Goal: Task Accomplishment & Management: Manage account settings

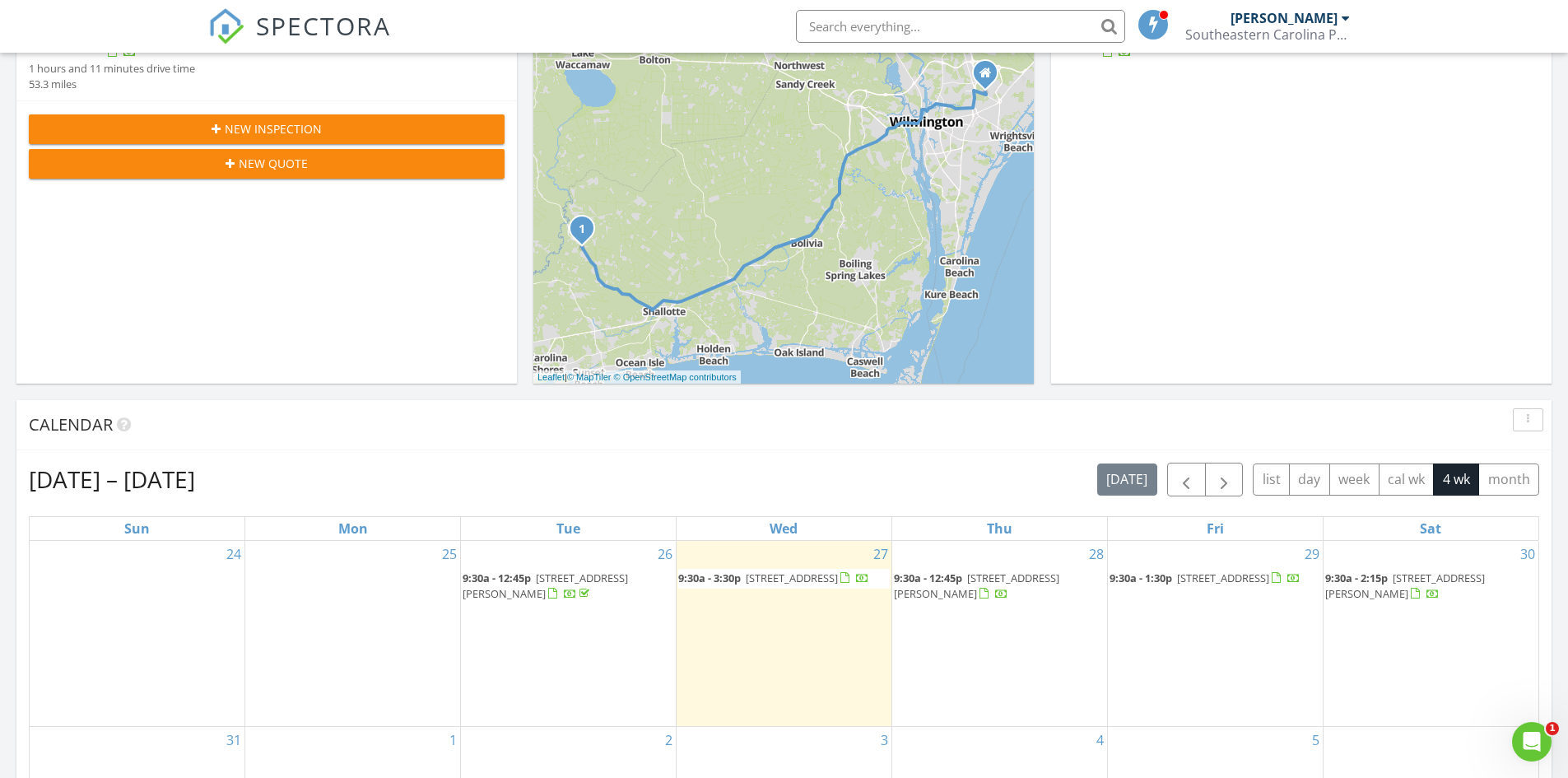
scroll to position [412, 0]
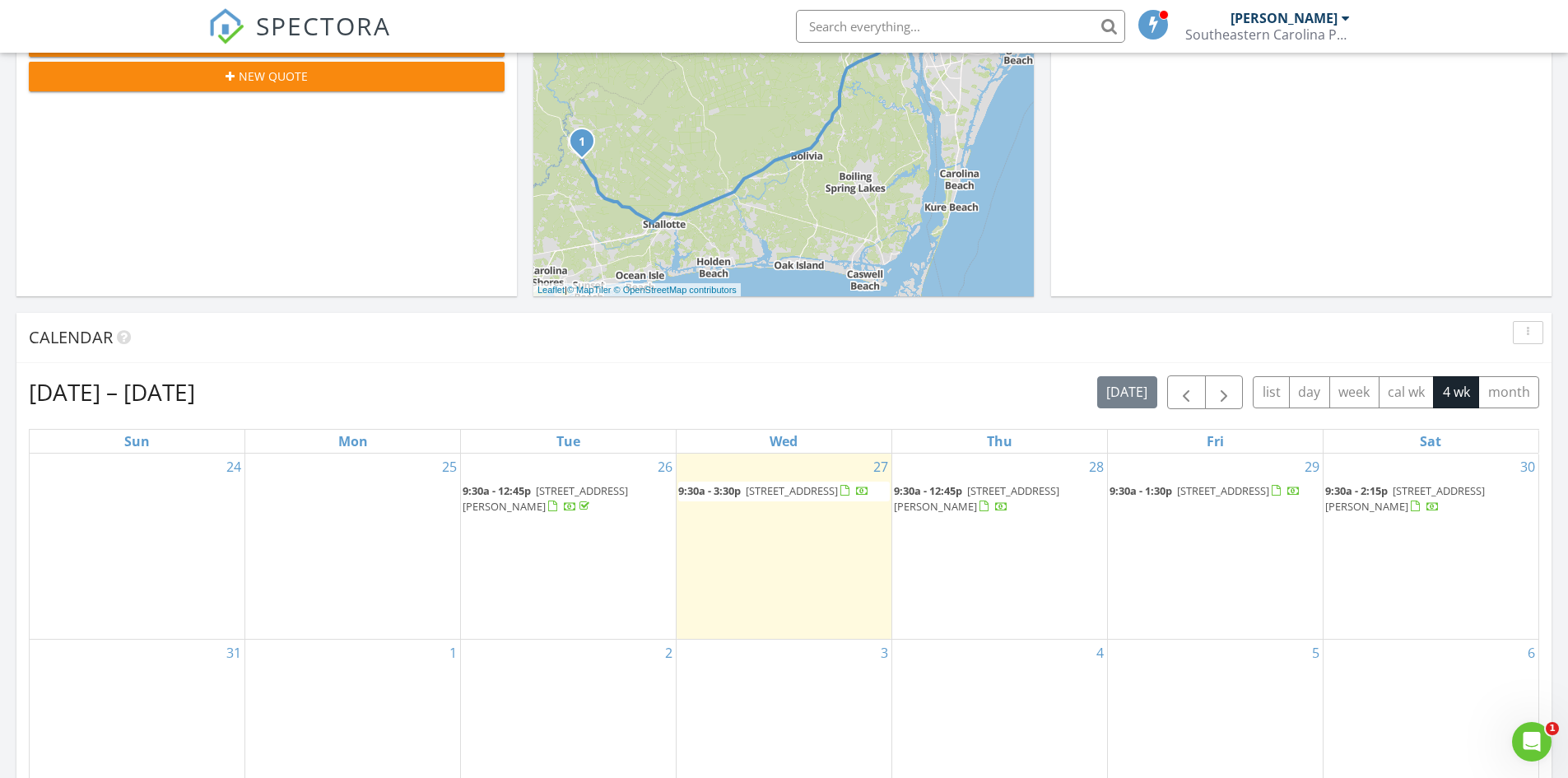
click at [759, 489] on span "[STREET_ADDRESS]" at bounding box center [792, 491] width 92 height 14
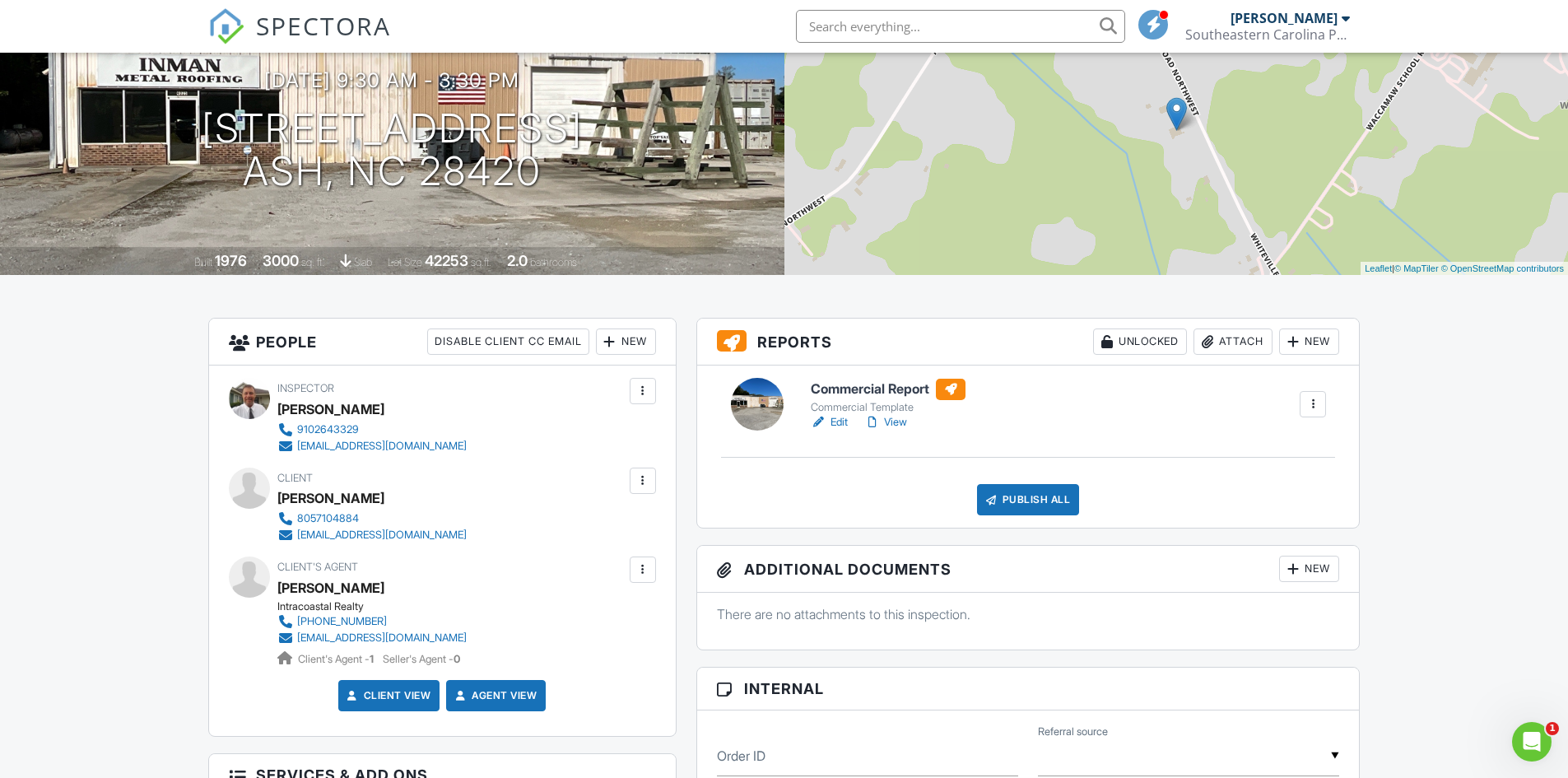
click at [837, 423] on link "Edit" at bounding box center [829, 422] width 37 height 16
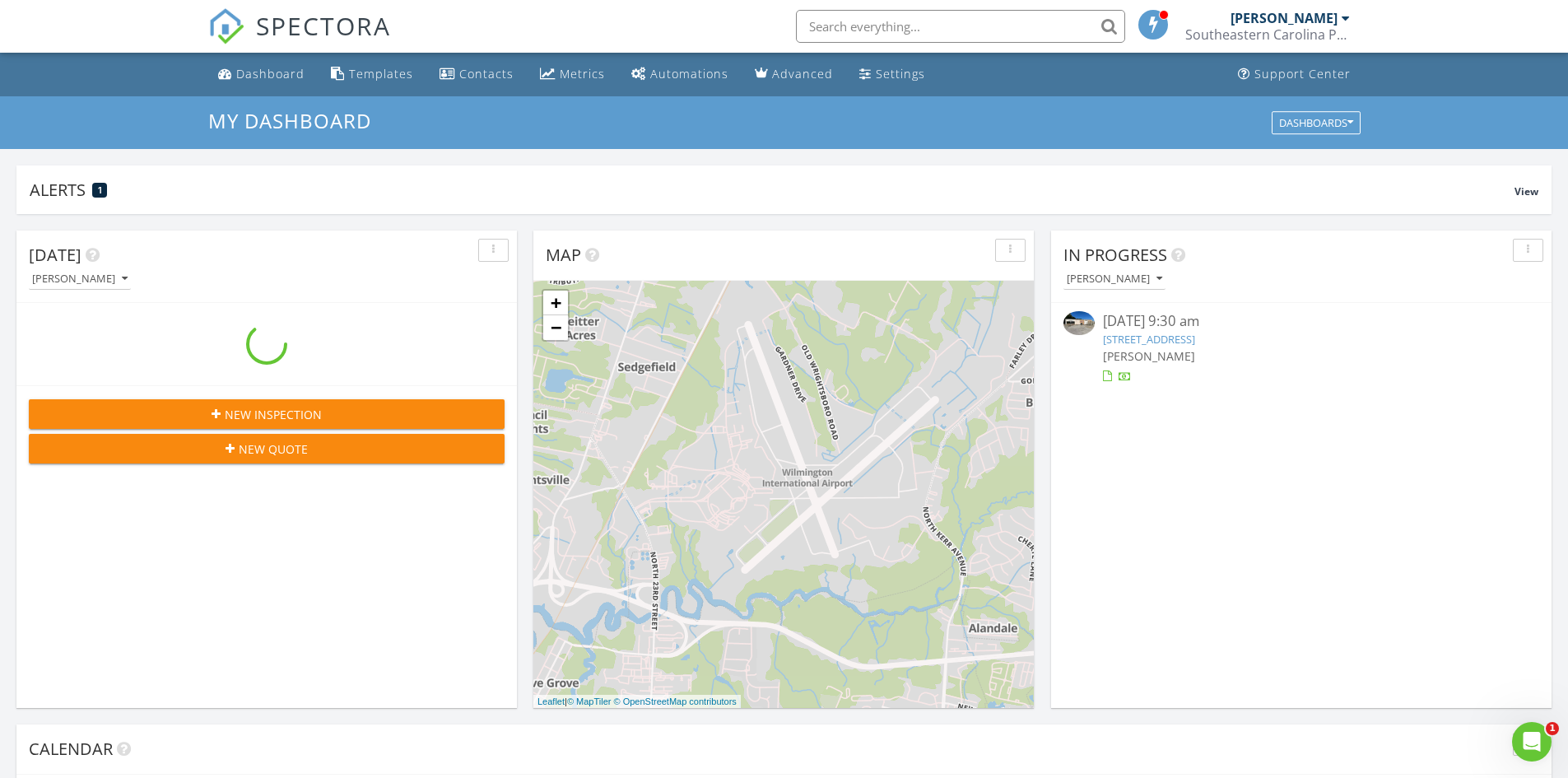
scroll to position [1524, 1593]
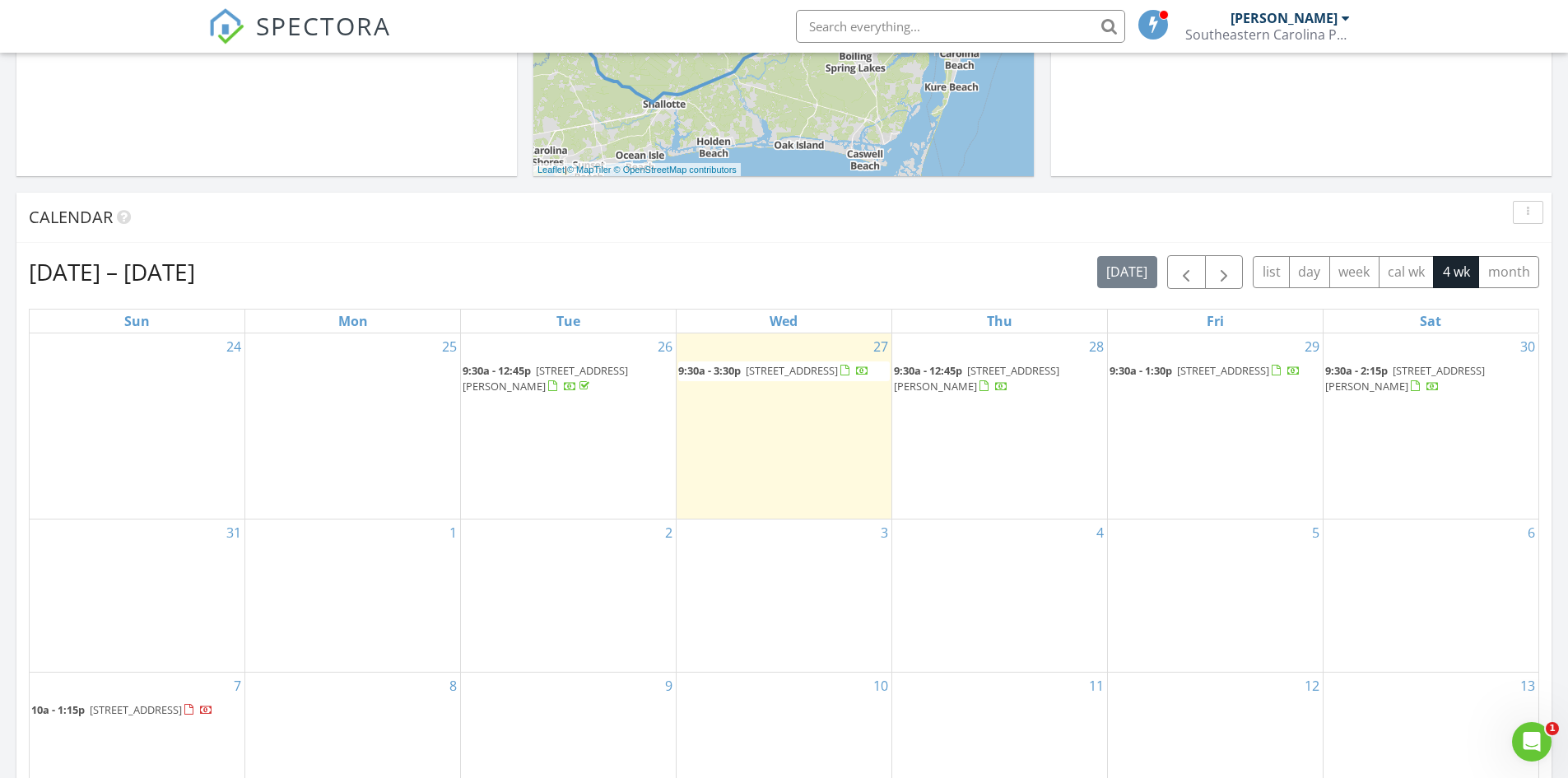
scroll to position [495, 0]
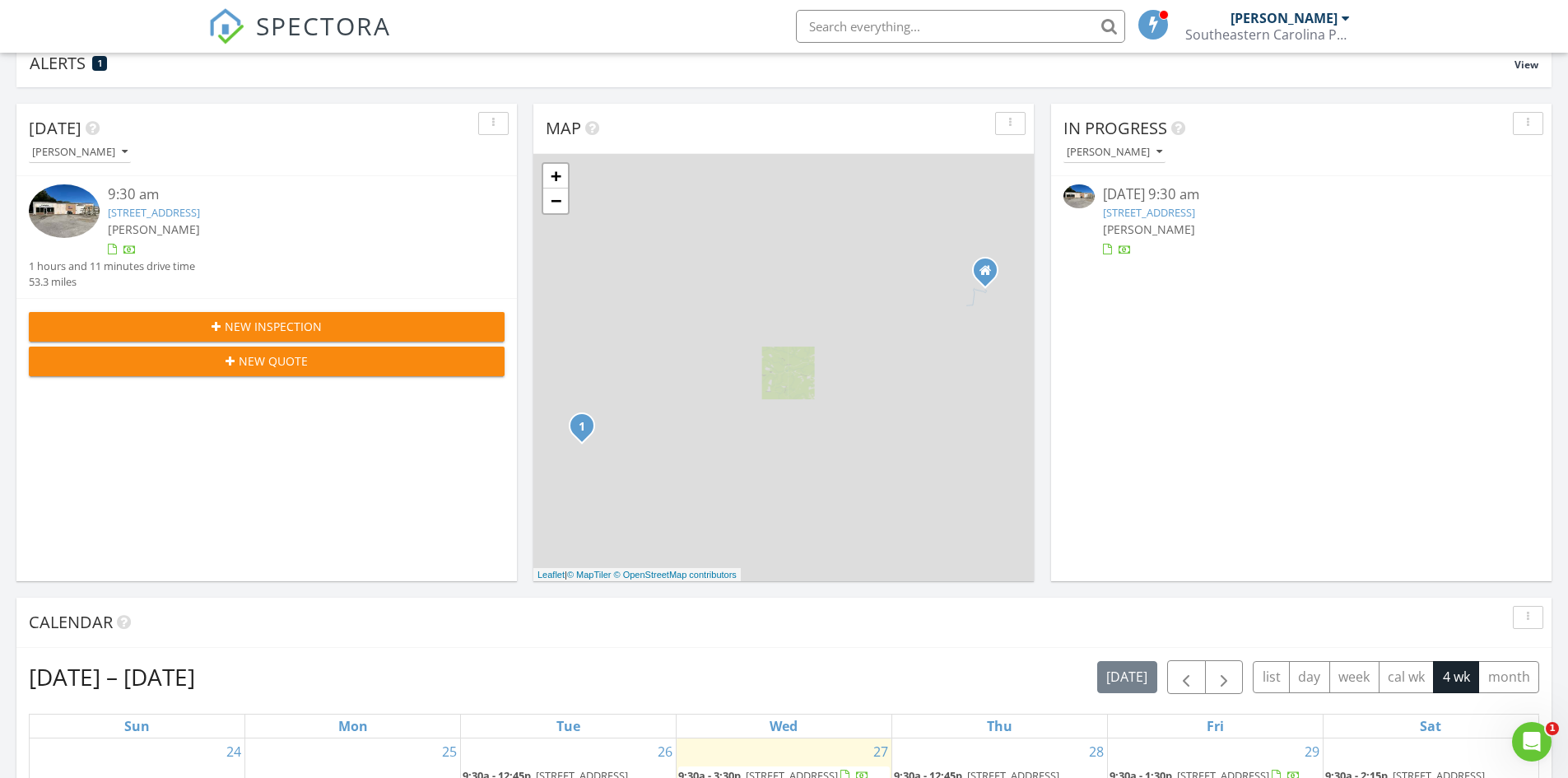
scroll to position [412, 0]
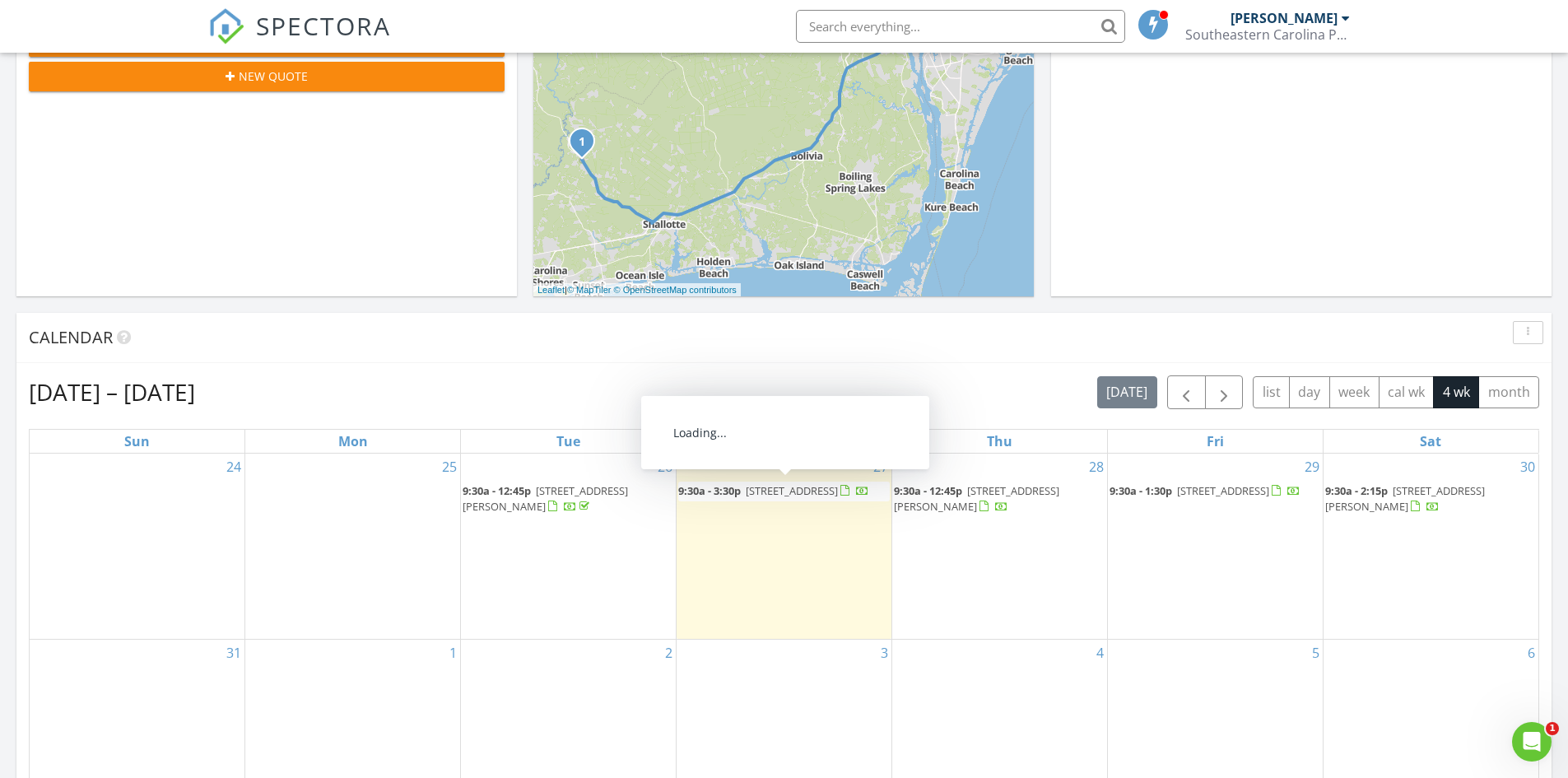
click at [738, 489] on span "9:30a - 3:30p" at bounding box center [709, 491] width 62 height 14
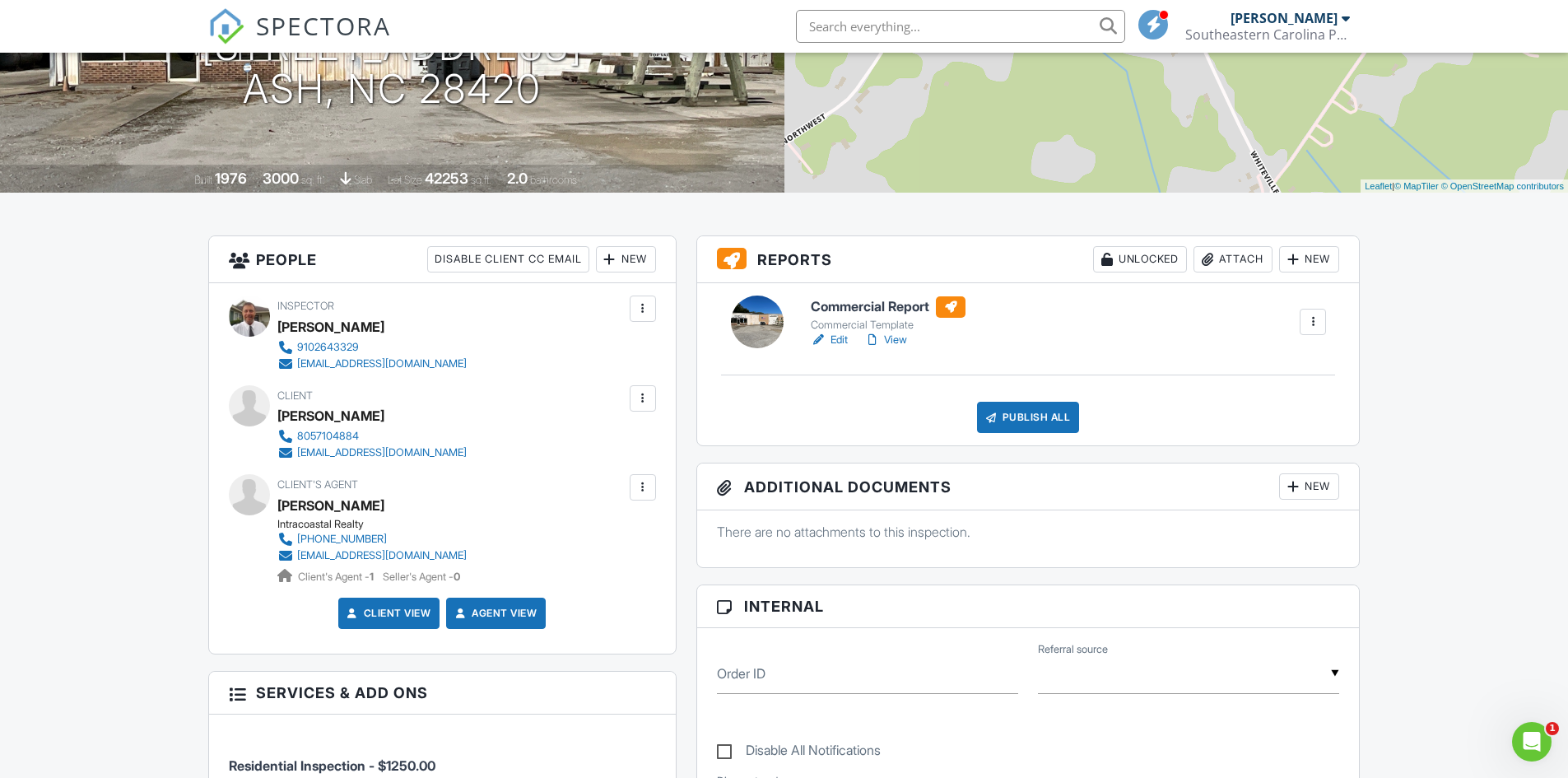
click at [827, 341] on div at bounding box center [819, 340] width 16 height 16
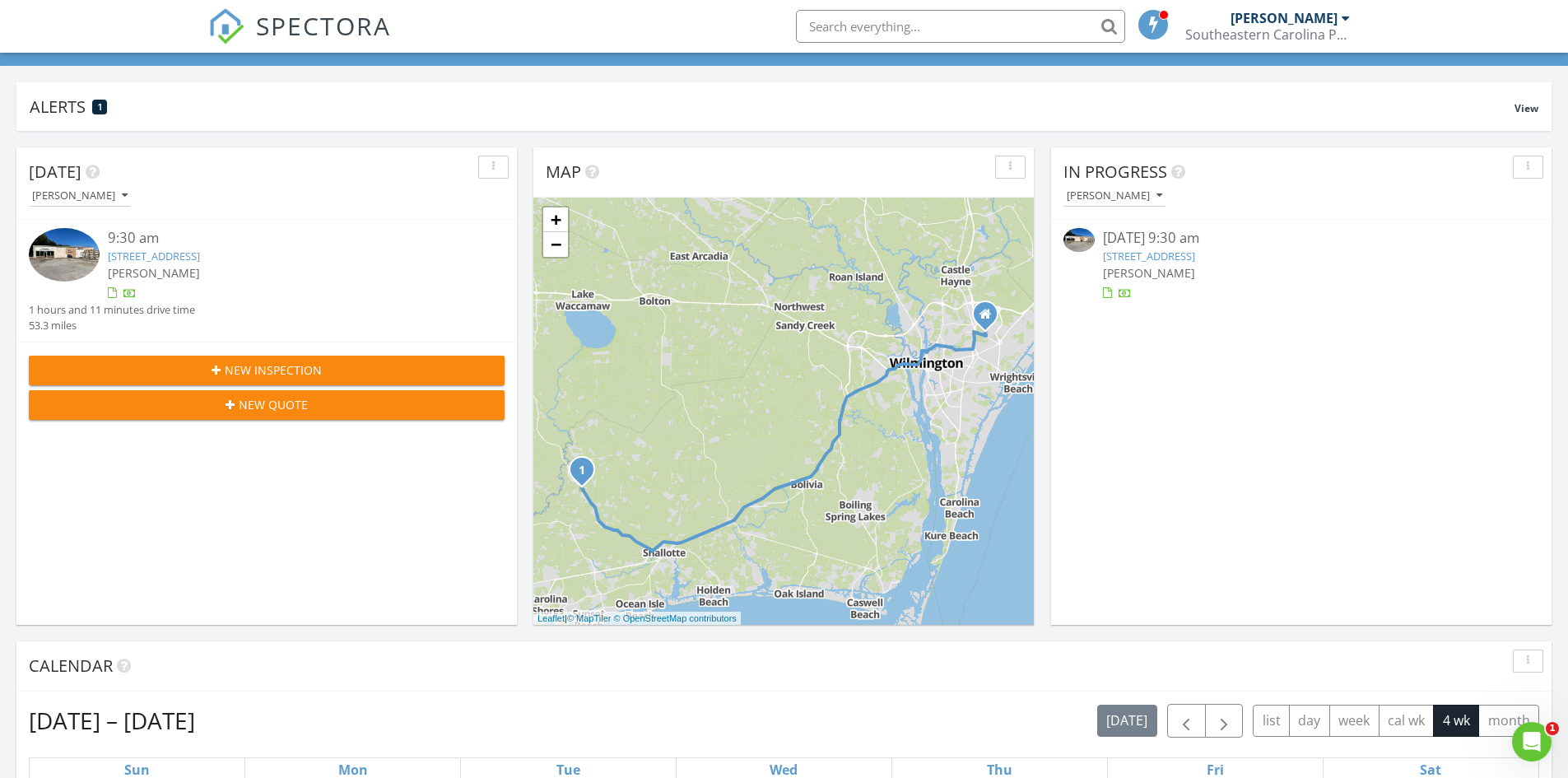
scroll to position [330, 0]
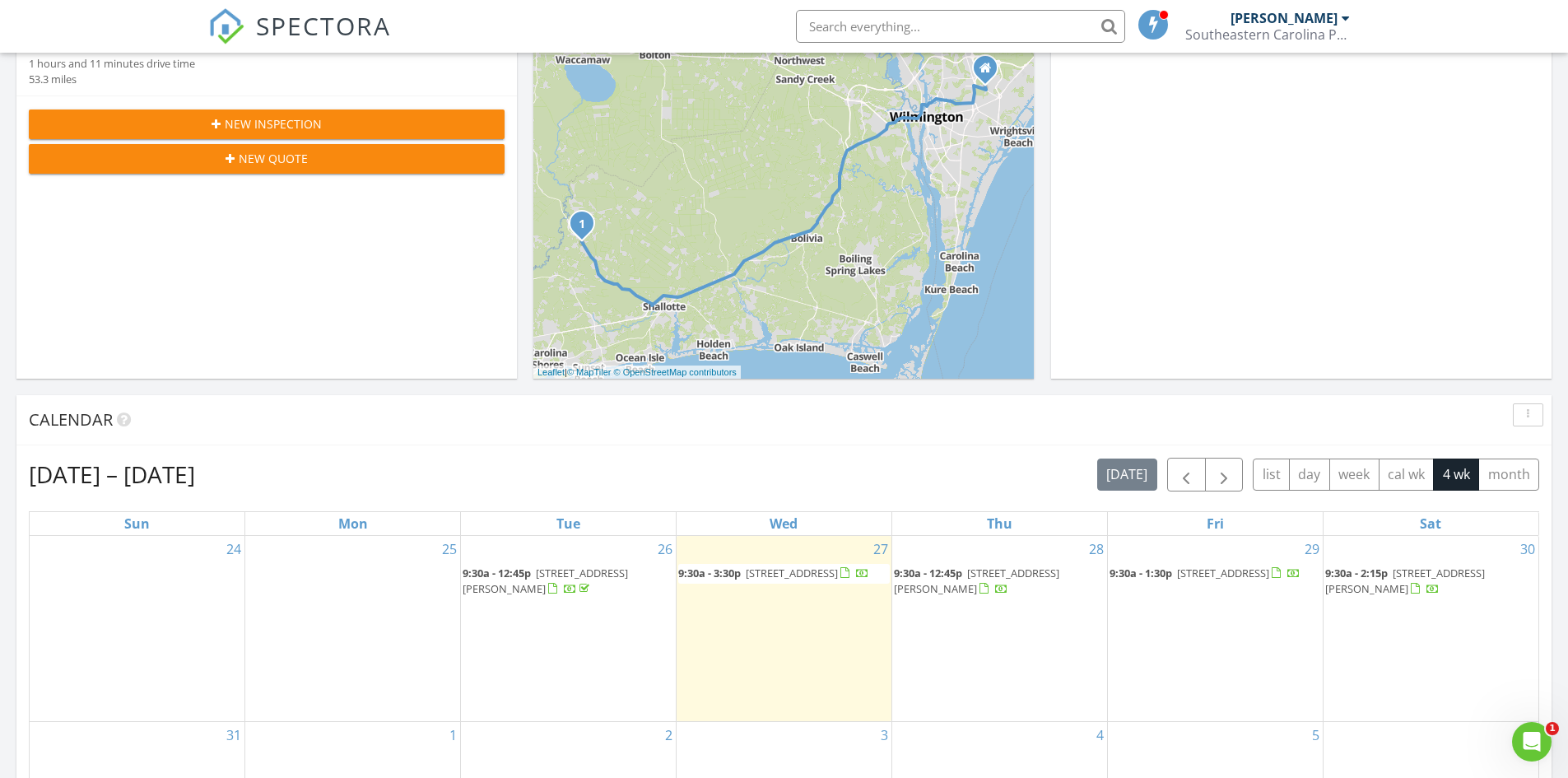
click at [778, 575] on span "[STREET_ADDRESS]" at bounding box center [792, 573] width 92 height 14
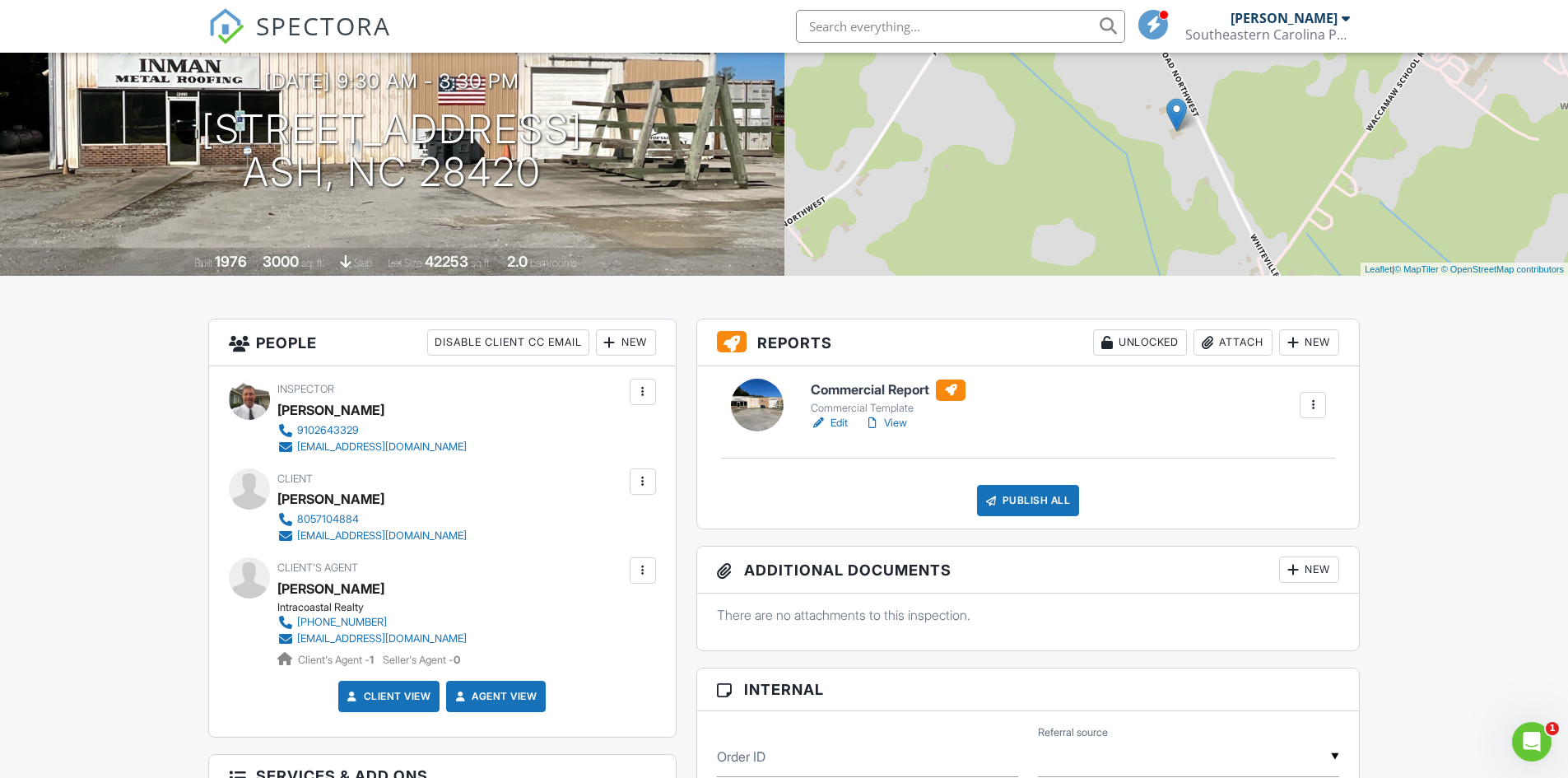
scroll to position [165, 0]
click at [836, 422] on link "Edit" at bounding box center [829, 422] width 37 height 16
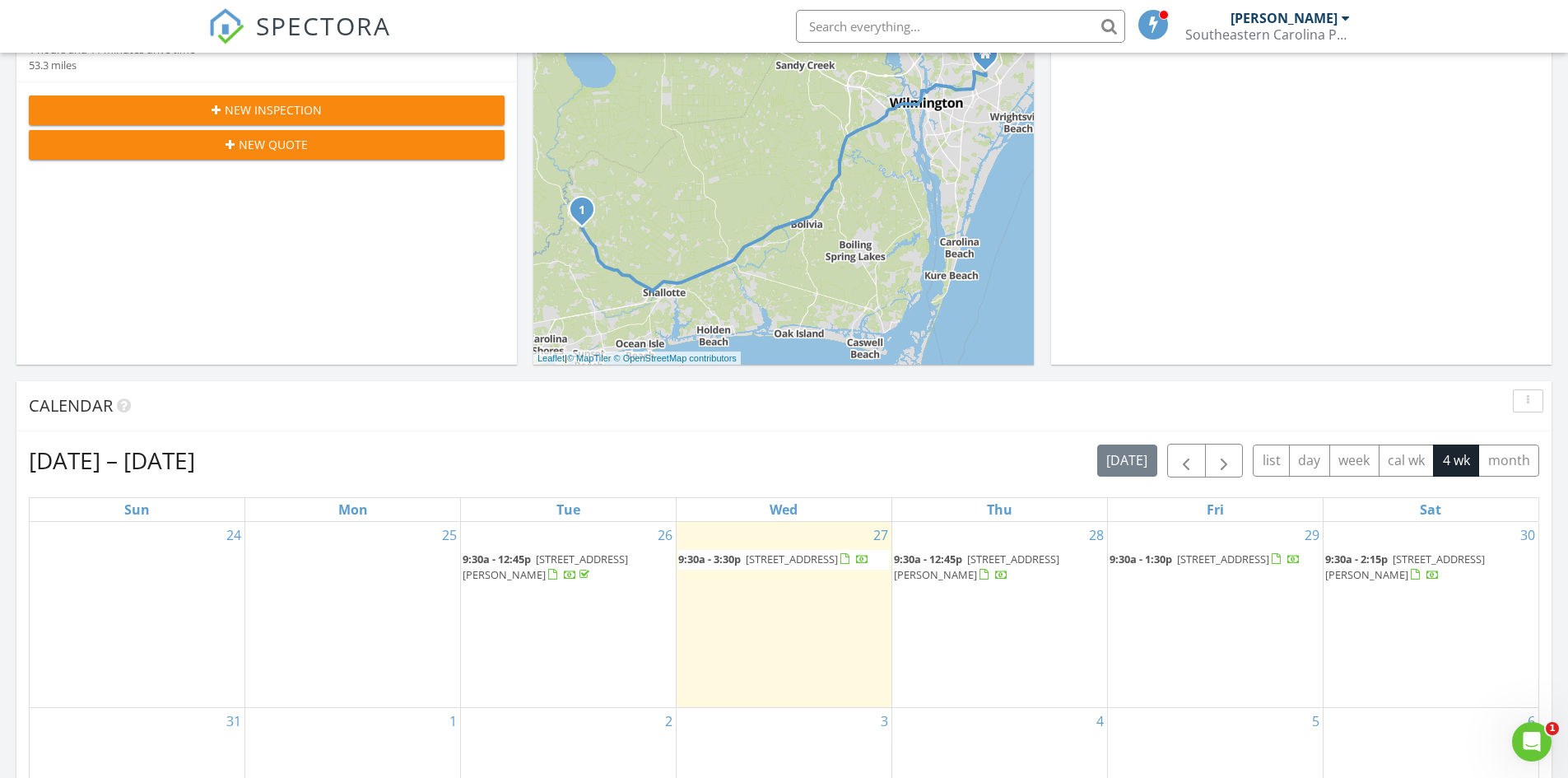
scroll to position [412, 0]
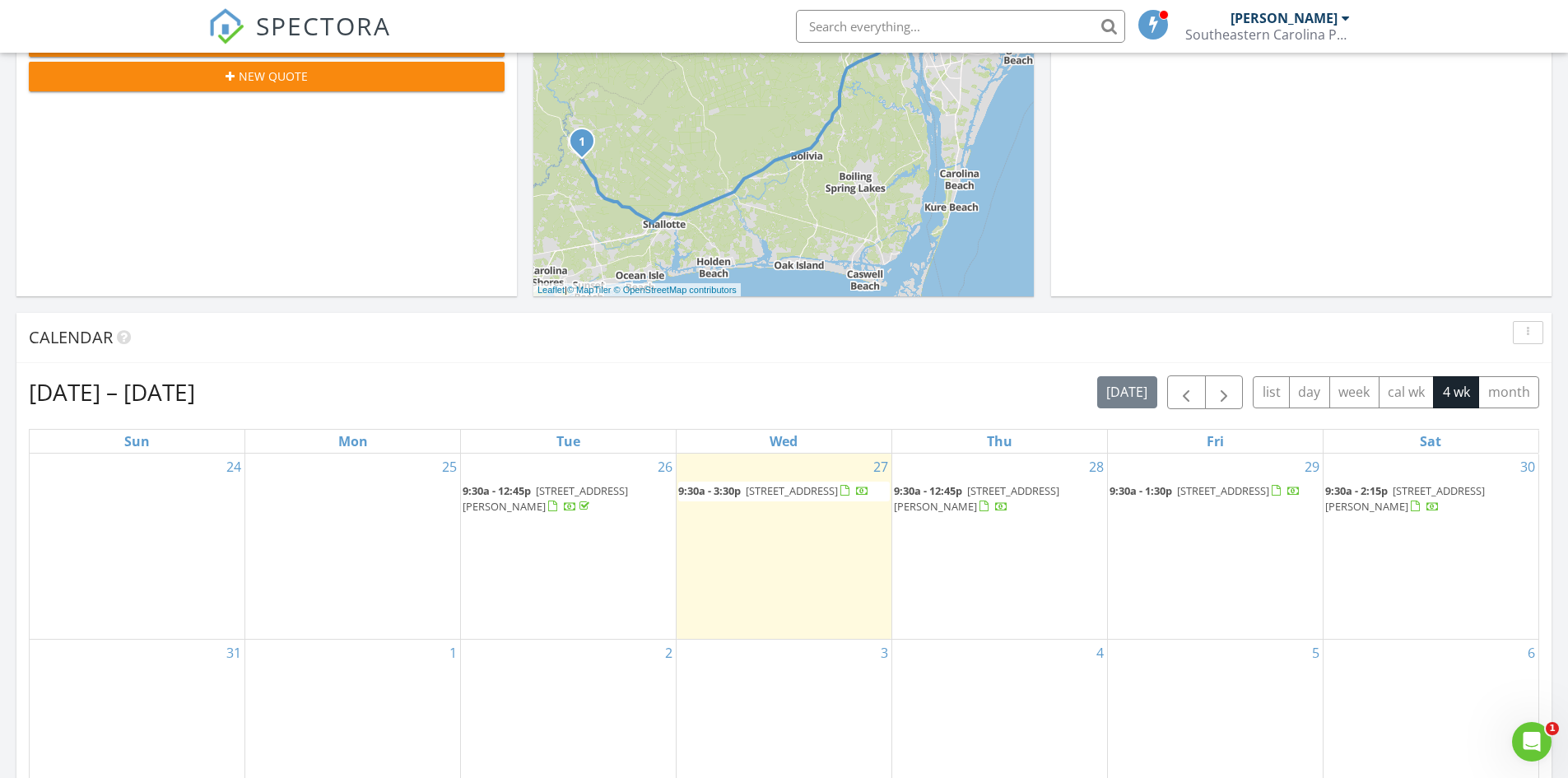
drag, startPoint x: 771, startPoint y: 479, endPoint x: 767, endPoint y: 495, distance: 16.5
click at [767, 495] on span "[STREET_ADDRESS]" at bounding box center [792, 491] width 92 height 14
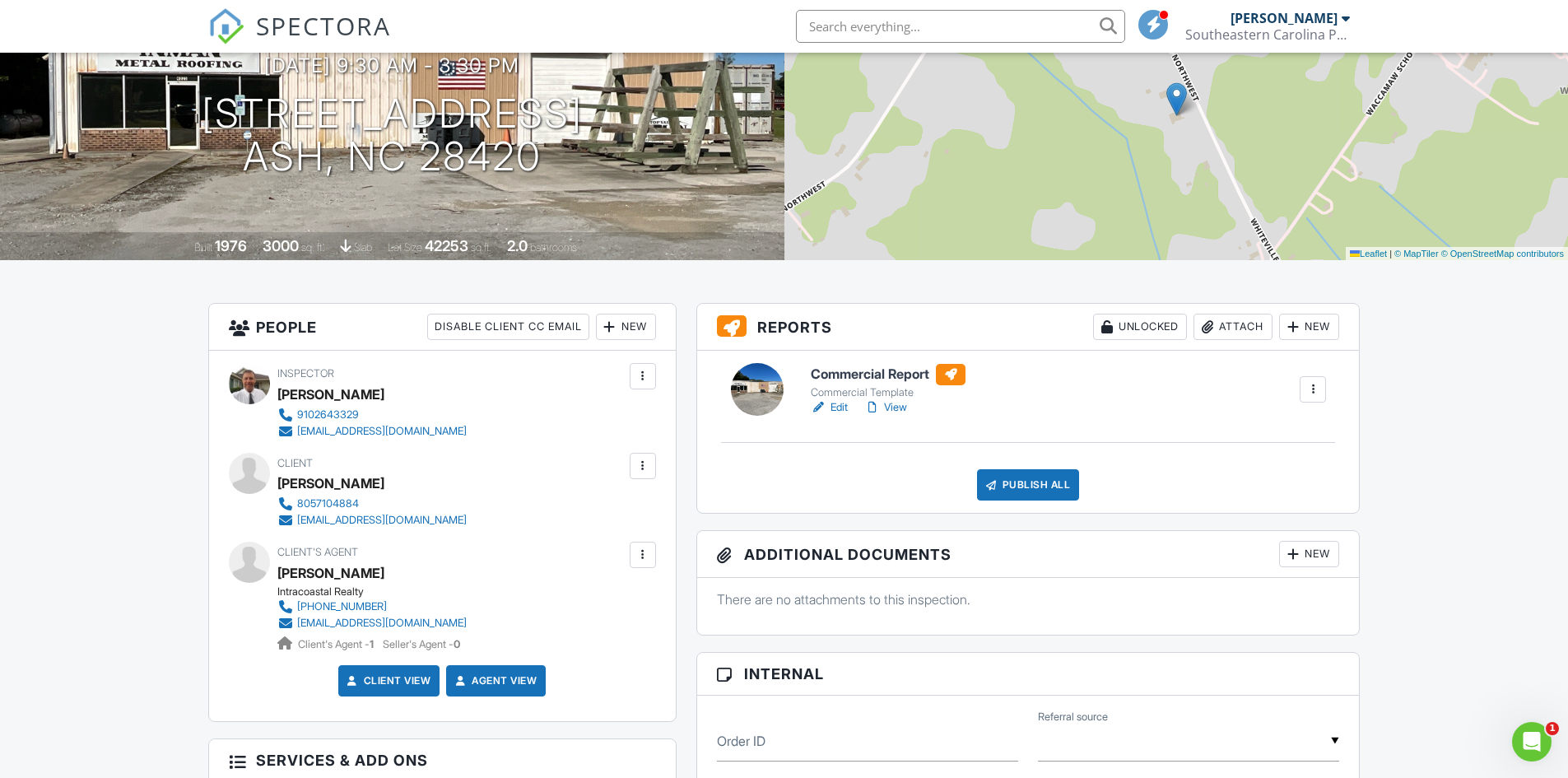
scroll to position [165, 0]
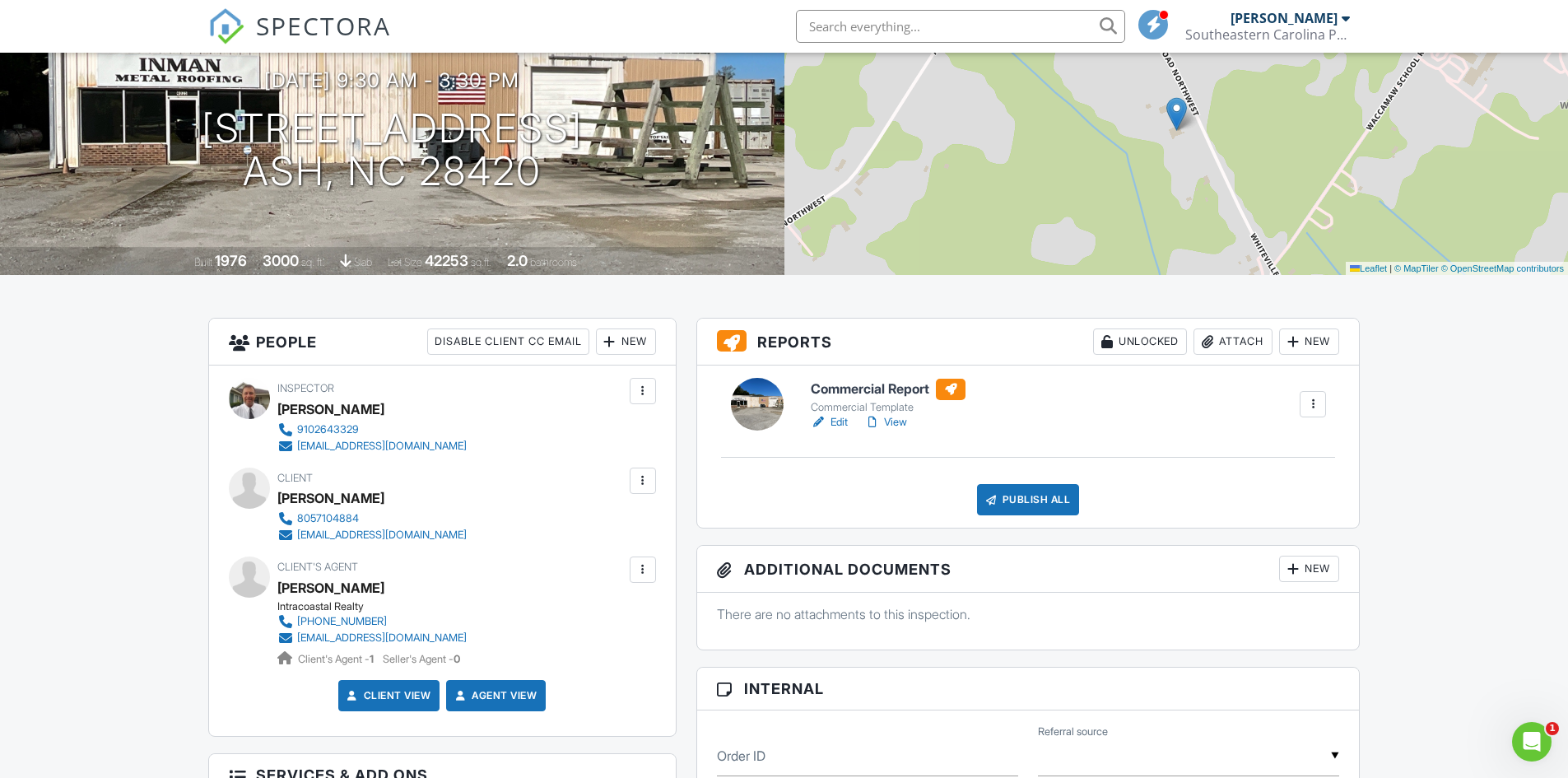
click at [827, 423] on div at bounding box center [819, 422] width 16 height 16
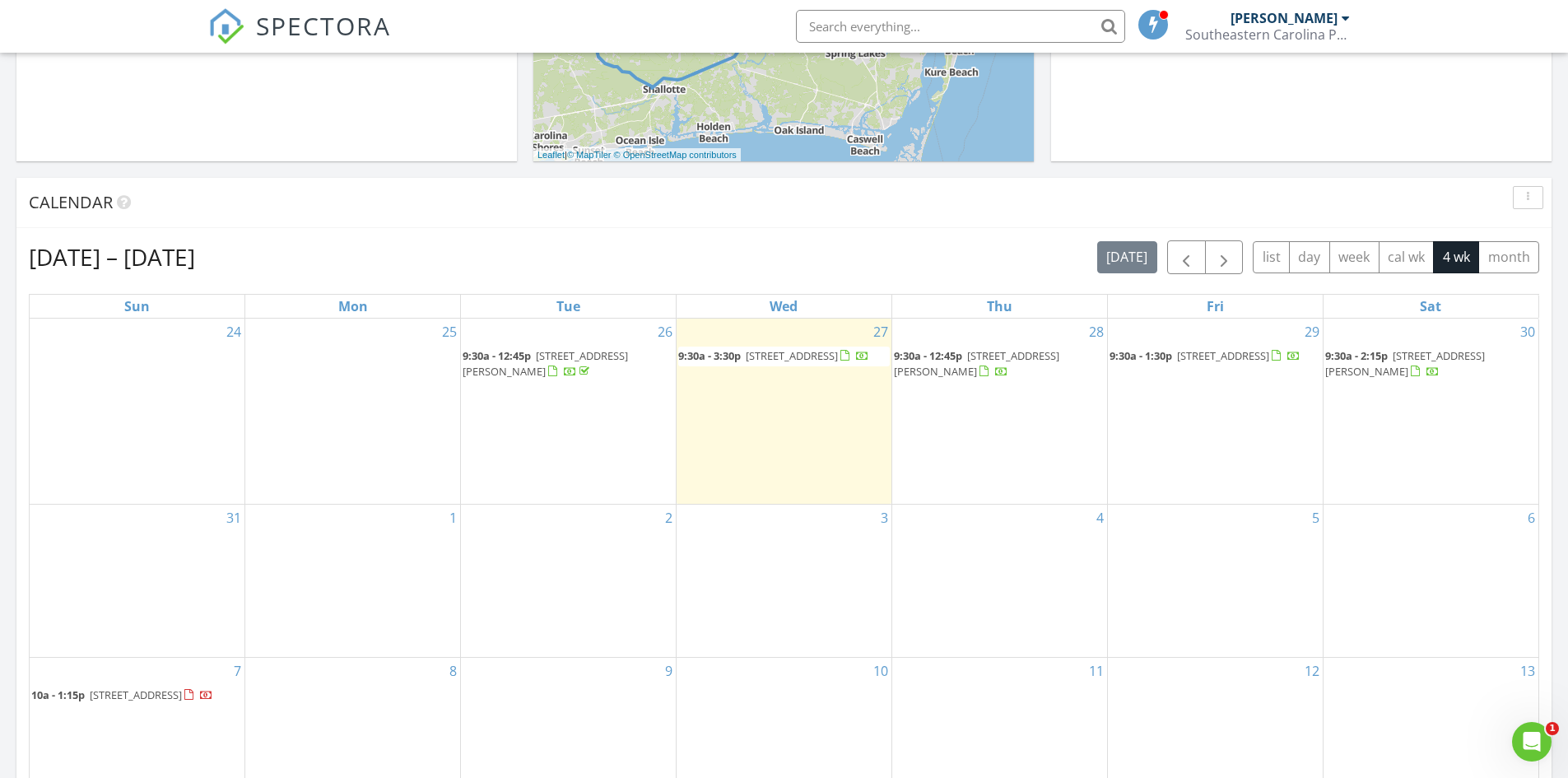
scroll to position [577, 0]
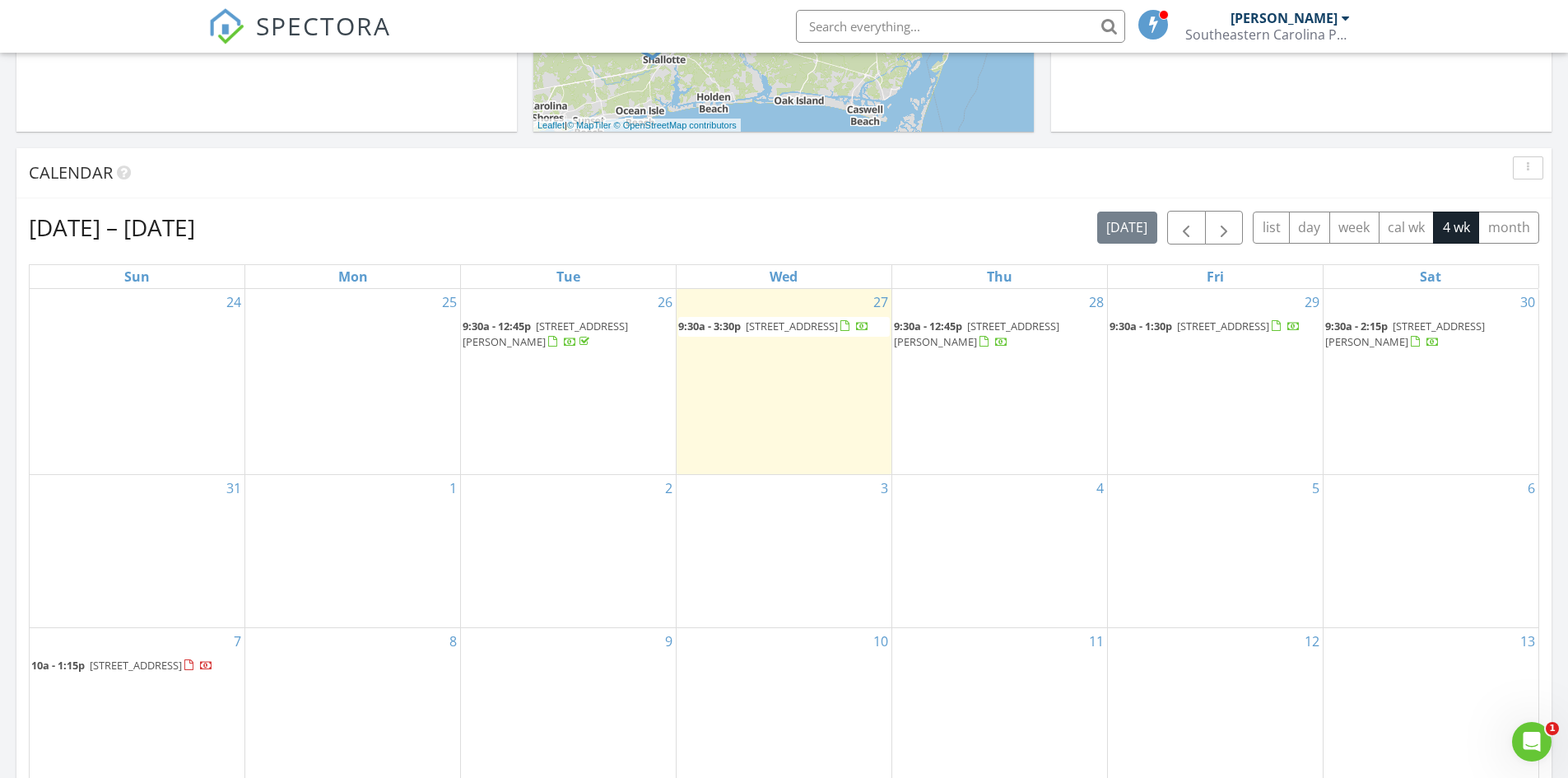
click at [801, 327] on span "4025 Whiteville Rd NW, Ash 28420" at bounding box center [792, 326] width 92 height 14
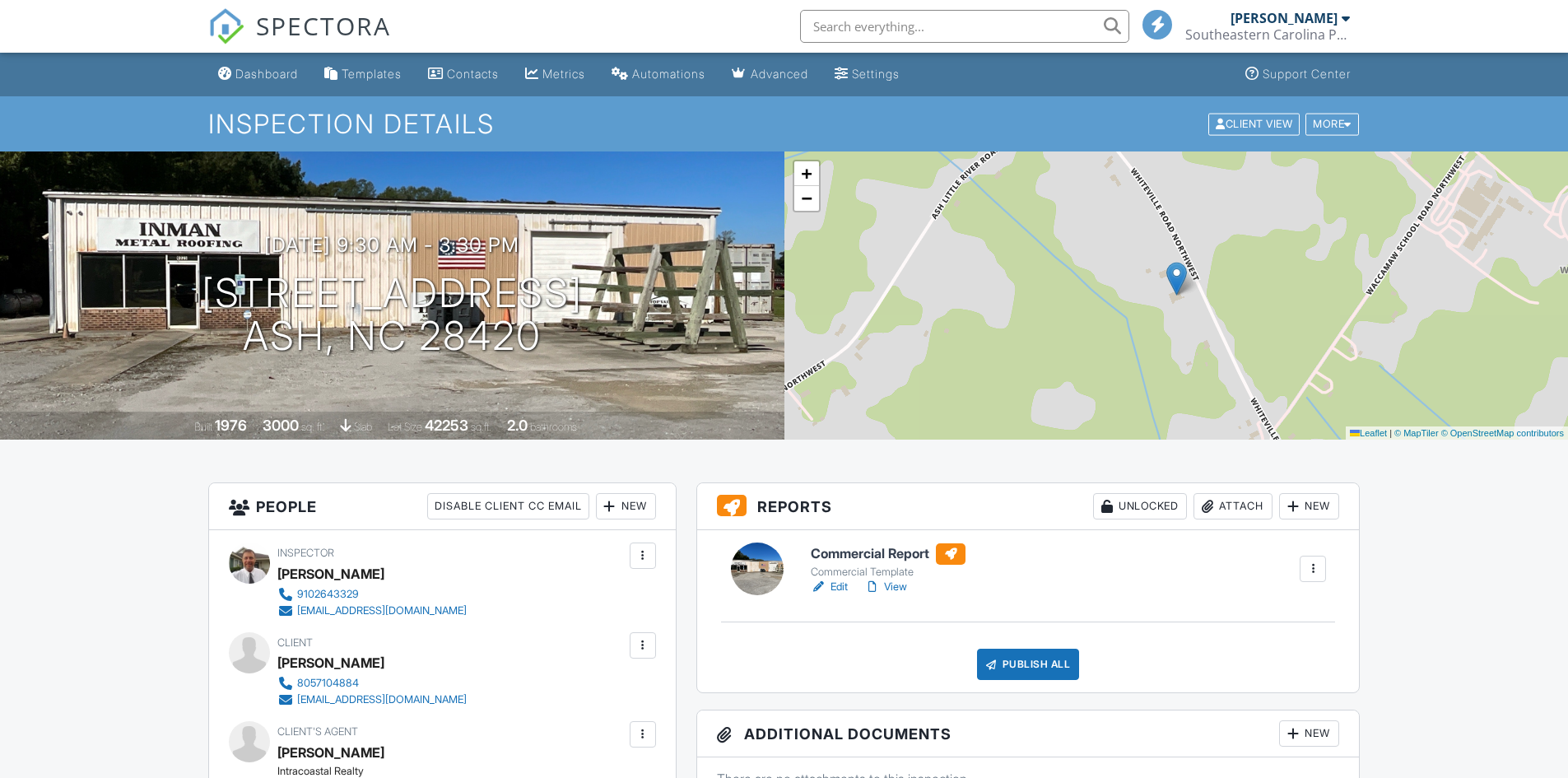
click at [906, 589] on link "View" at bounding box center [885, 587] width 43 height 16
click at [265, 72] on div "Dashboard" at bounding box center [266, 73] width 62 height 14
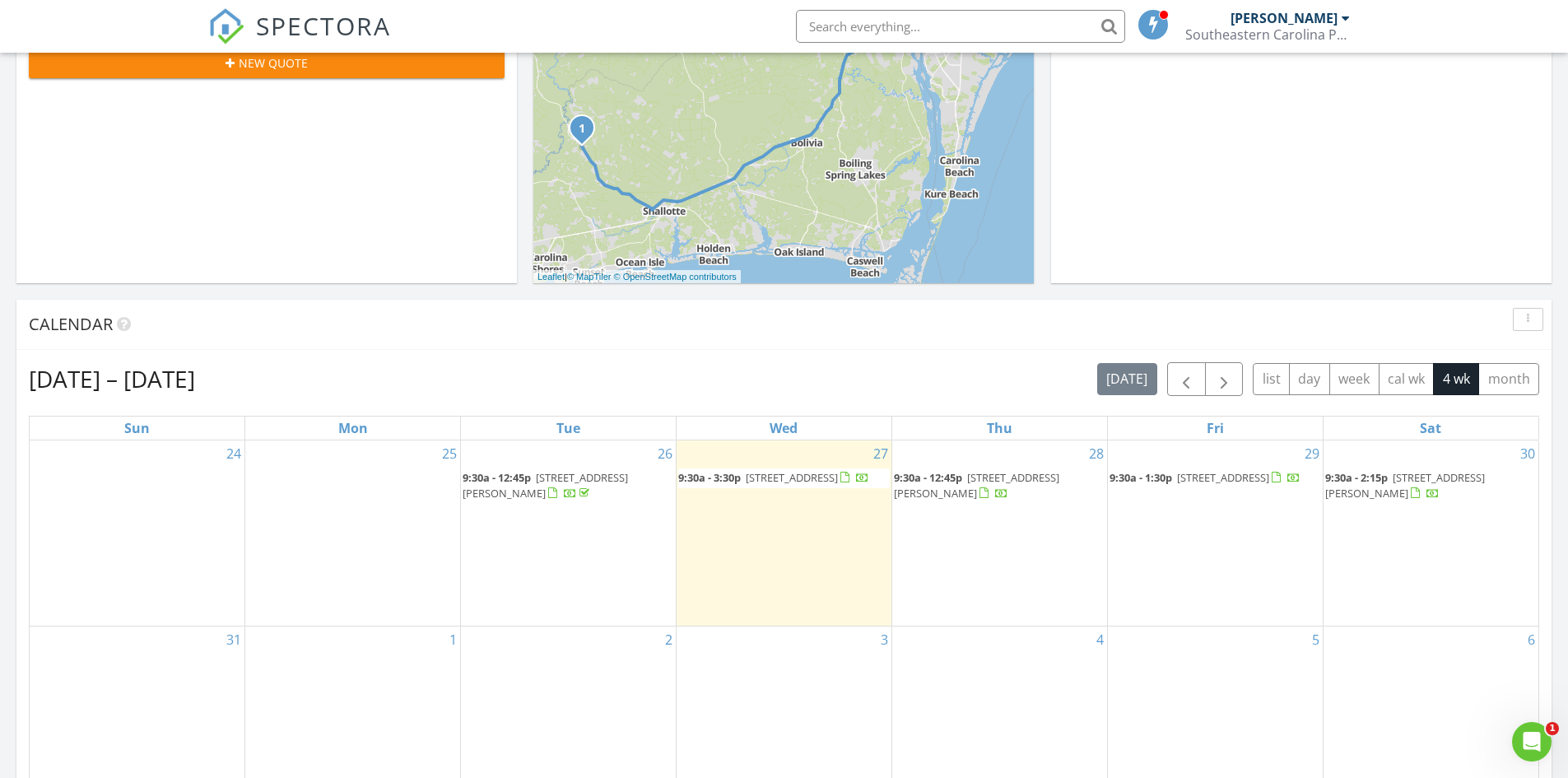
scroll to position [577, 0]
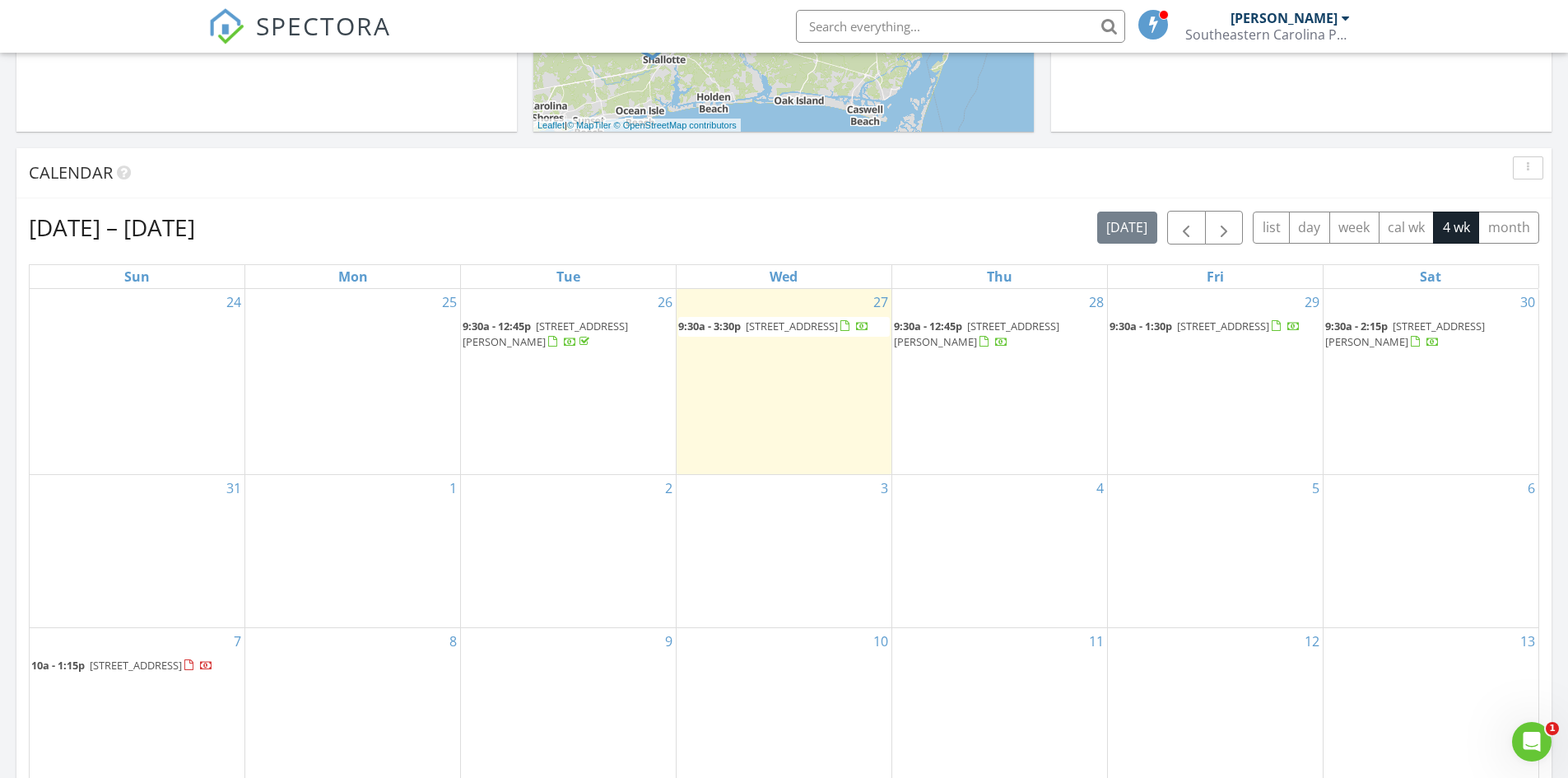
click at [759, 331] on span "4025 Whiteville Rd NW, Ash 28420" at bounding box center [792, 326] width 92 height 14
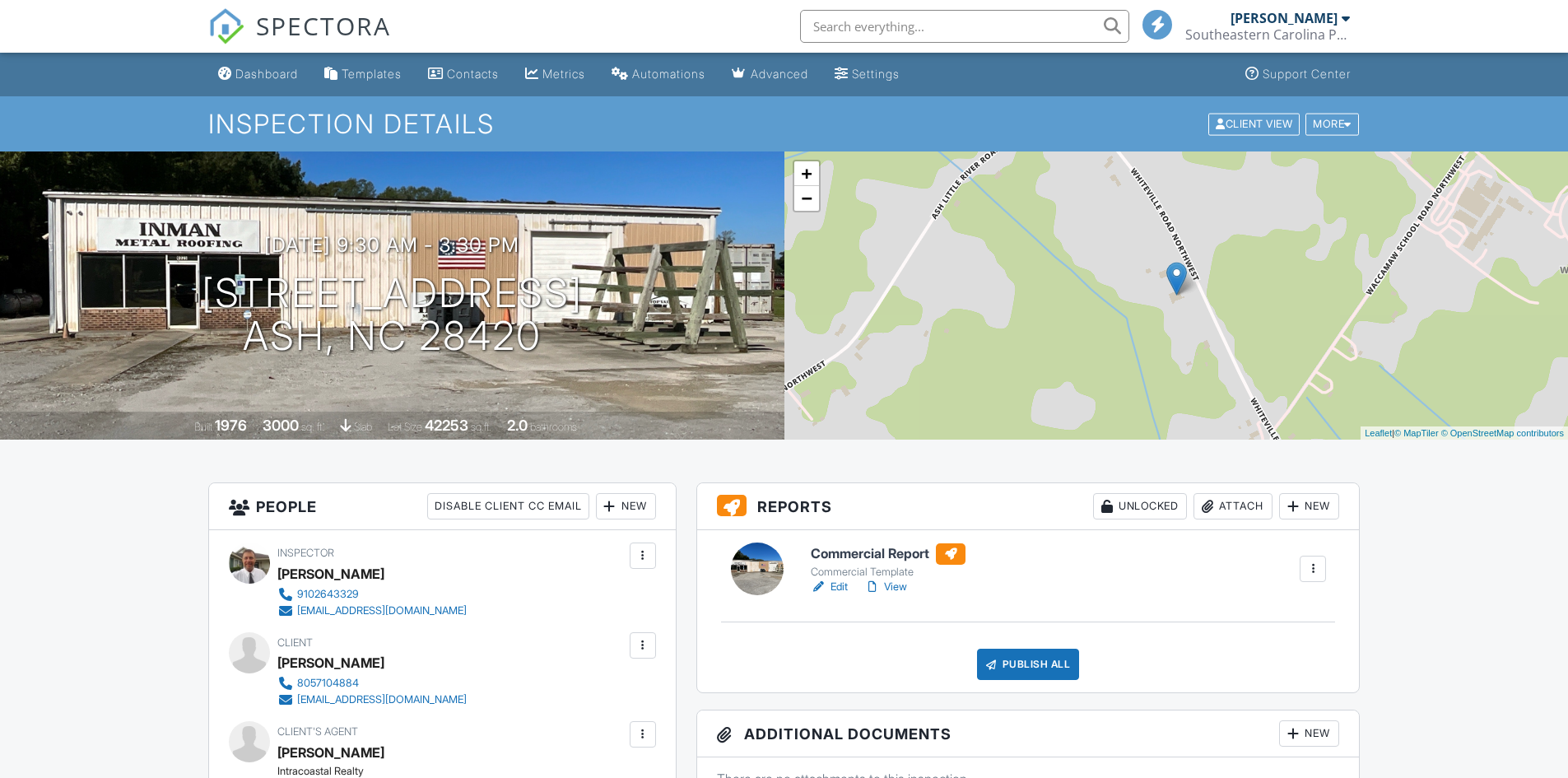
click at [894, 586] on link "View" at bounding box center [885, 587] width 43 height 16
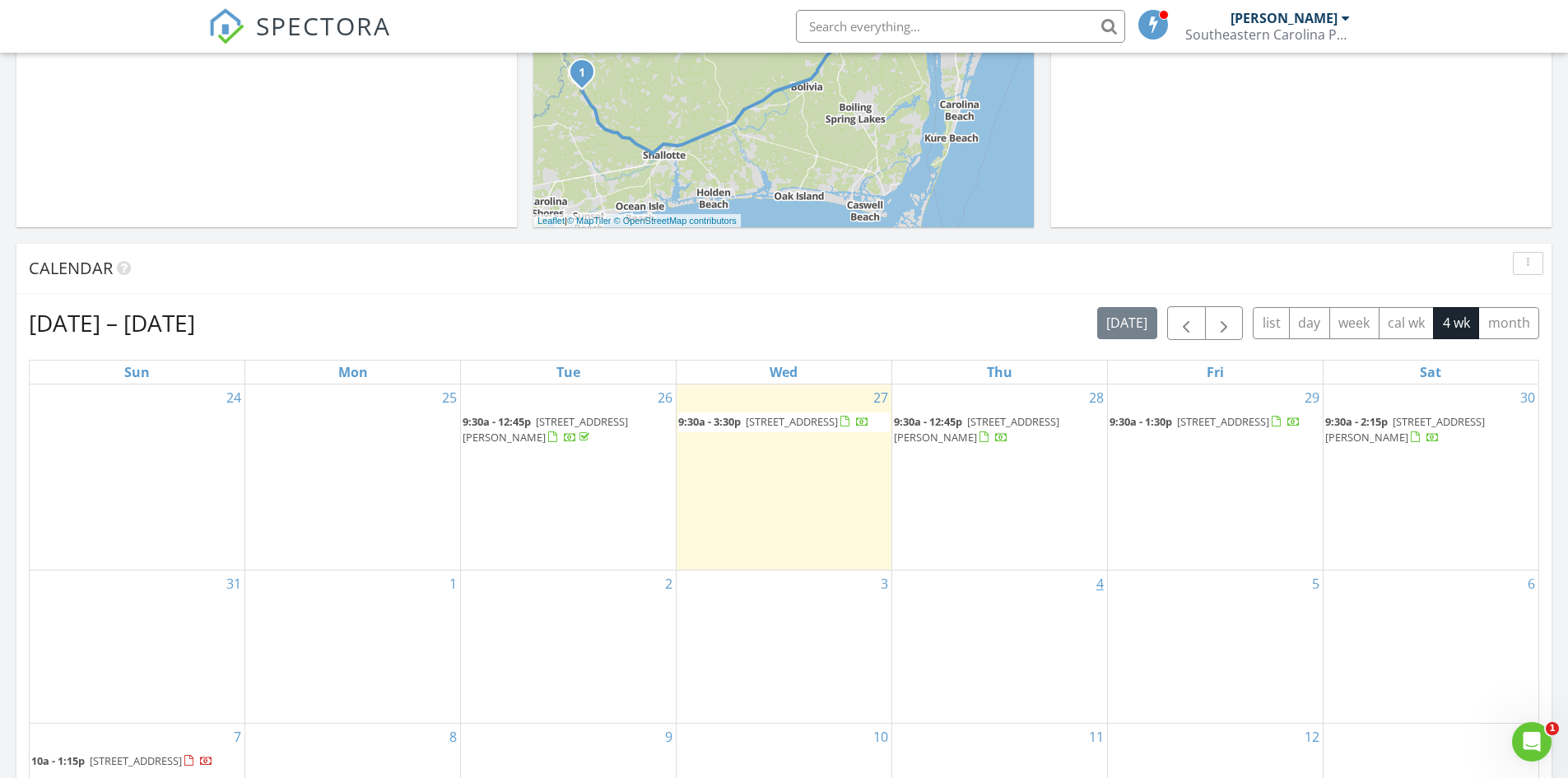
scroll to position [577, 0]
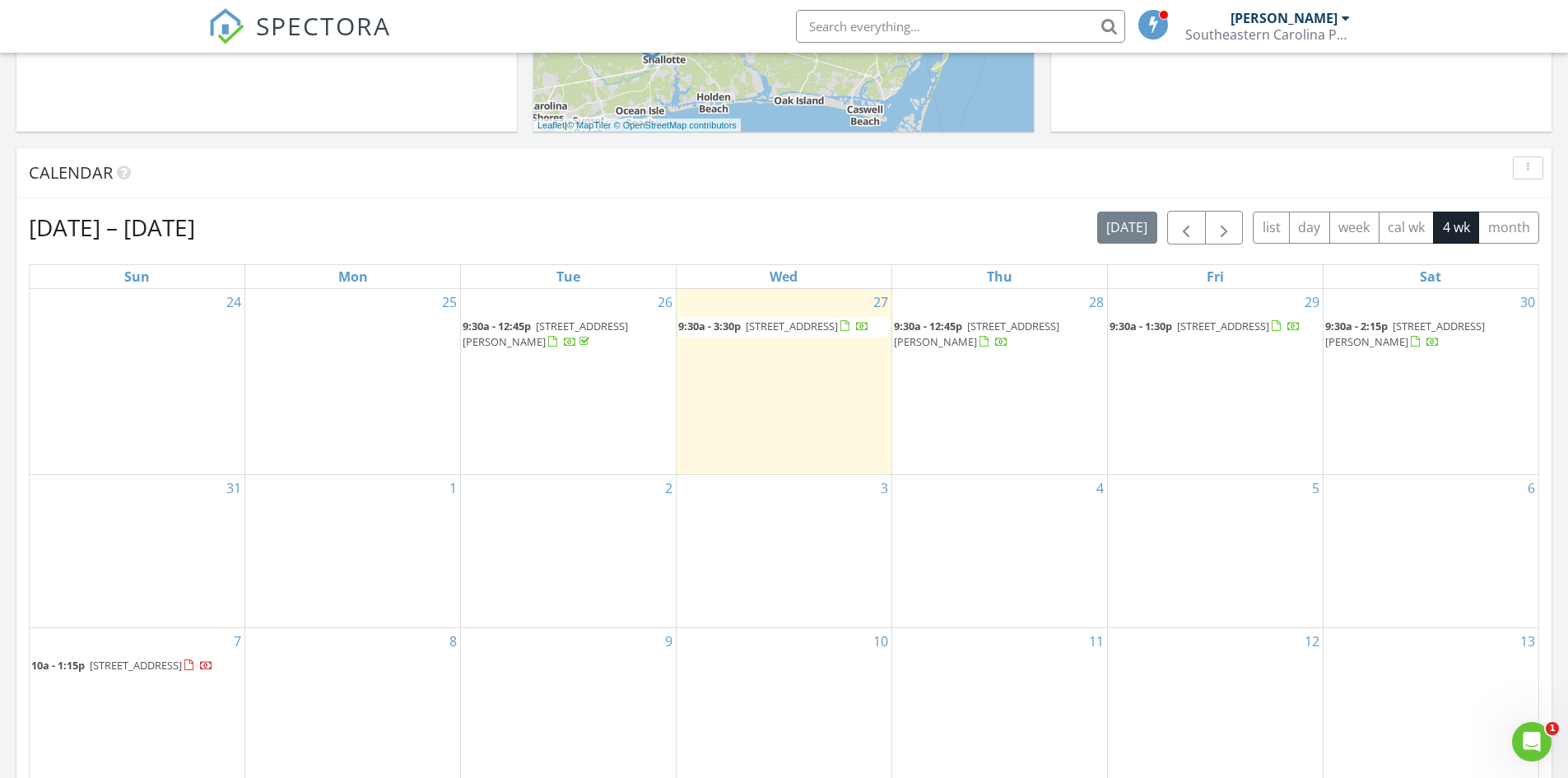
click at [804, 319] on span "4025 Whiteville Rd NW, Ash 28420" at bounding box center [792, 326] width 92 height 14
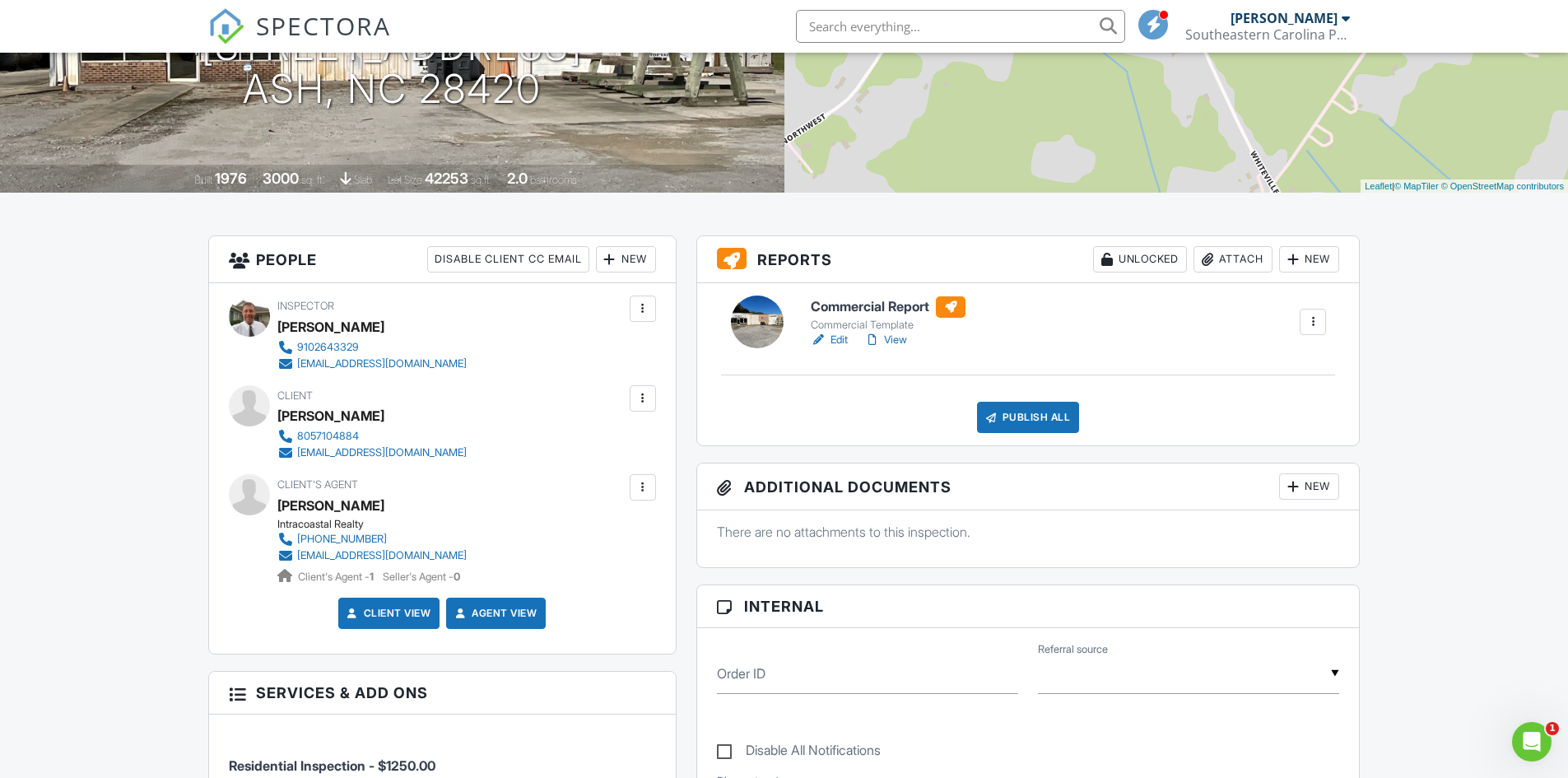
click at [896, 341] on link "View" at bounding box center [885, 340] width 43 height 16
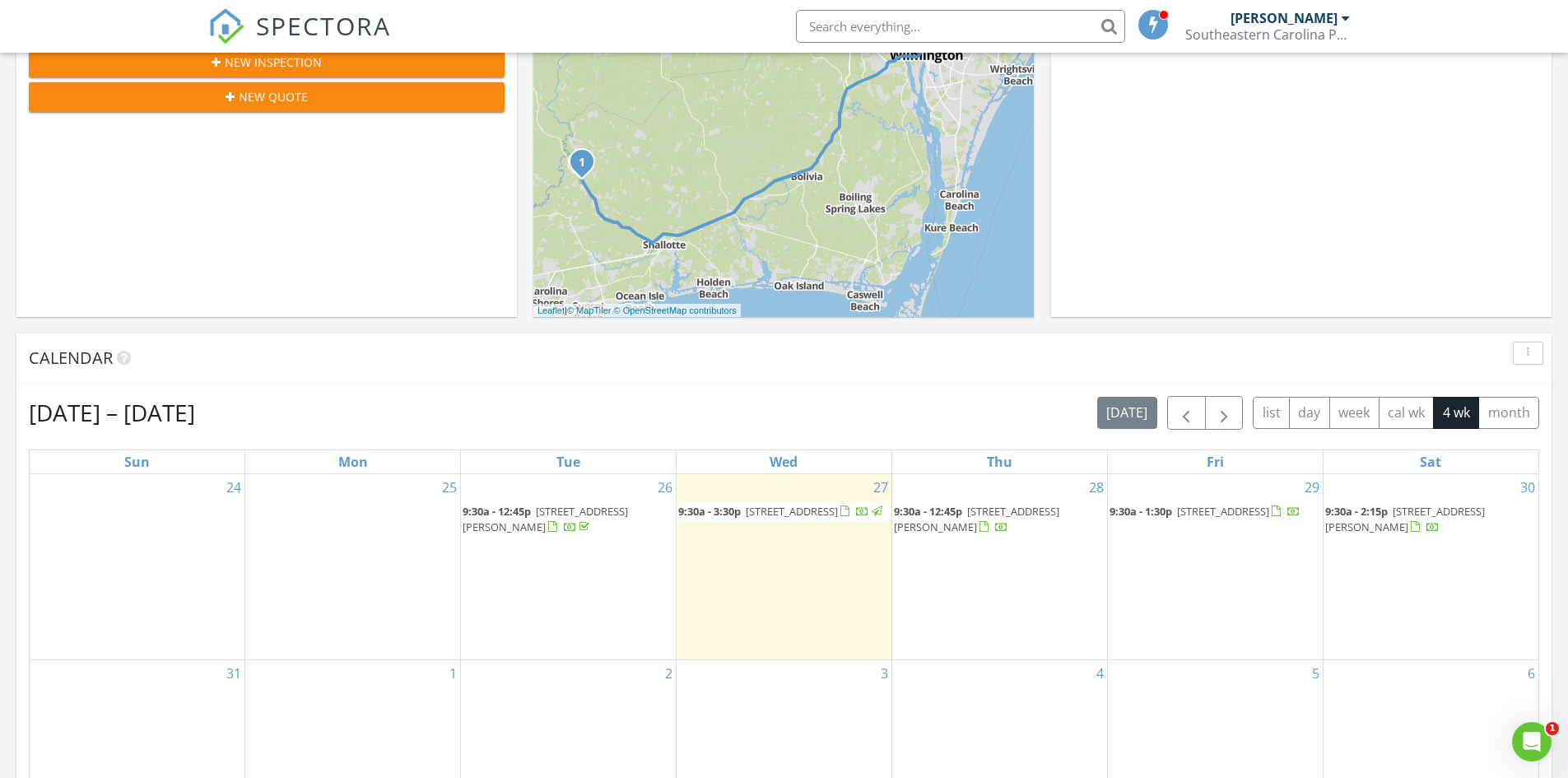
scroll to position [412, 0]
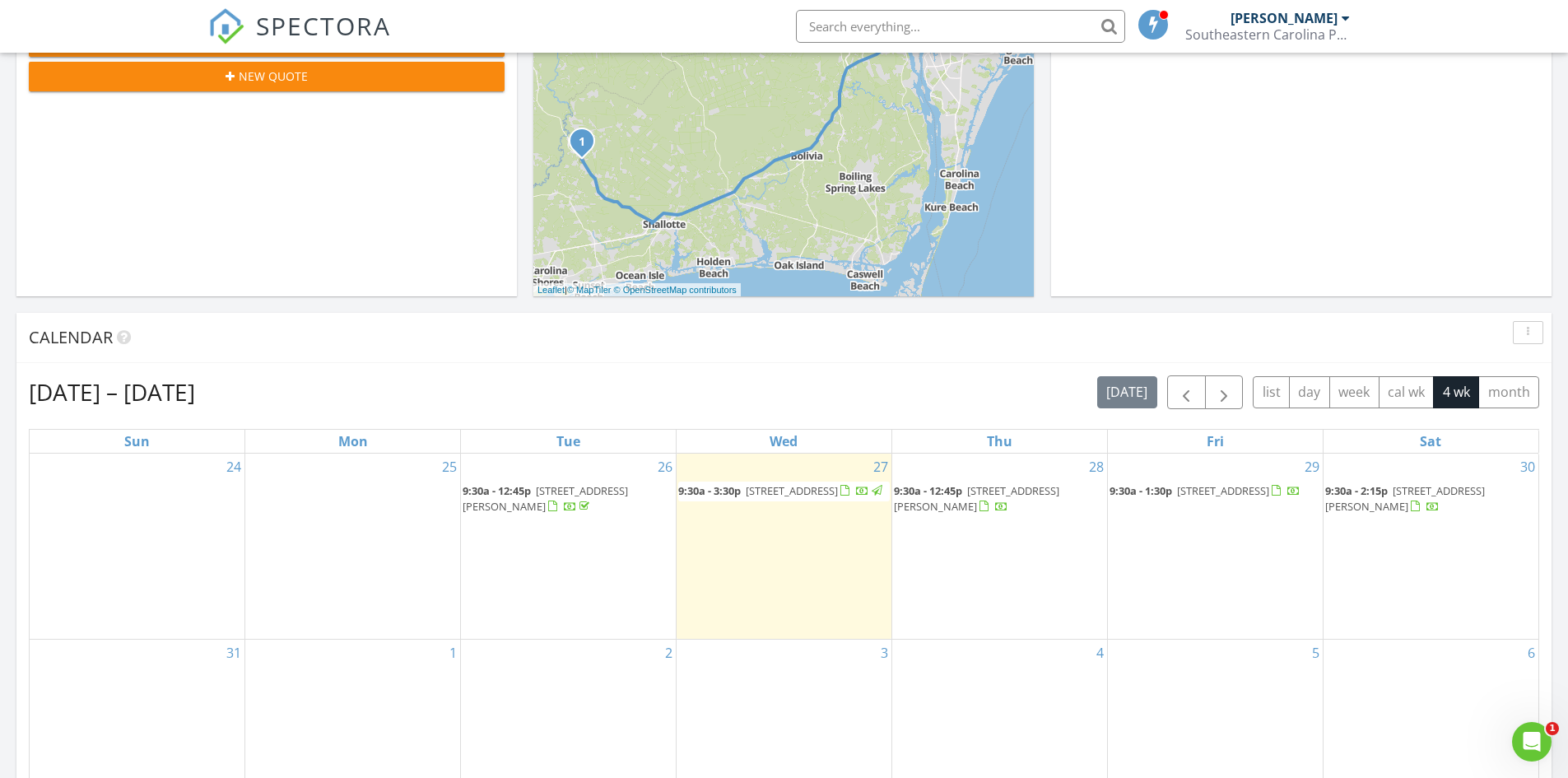
click at [951, 487] on span "9:30a - 12:45p" at bounding box center [928, 491] width 68 height 14
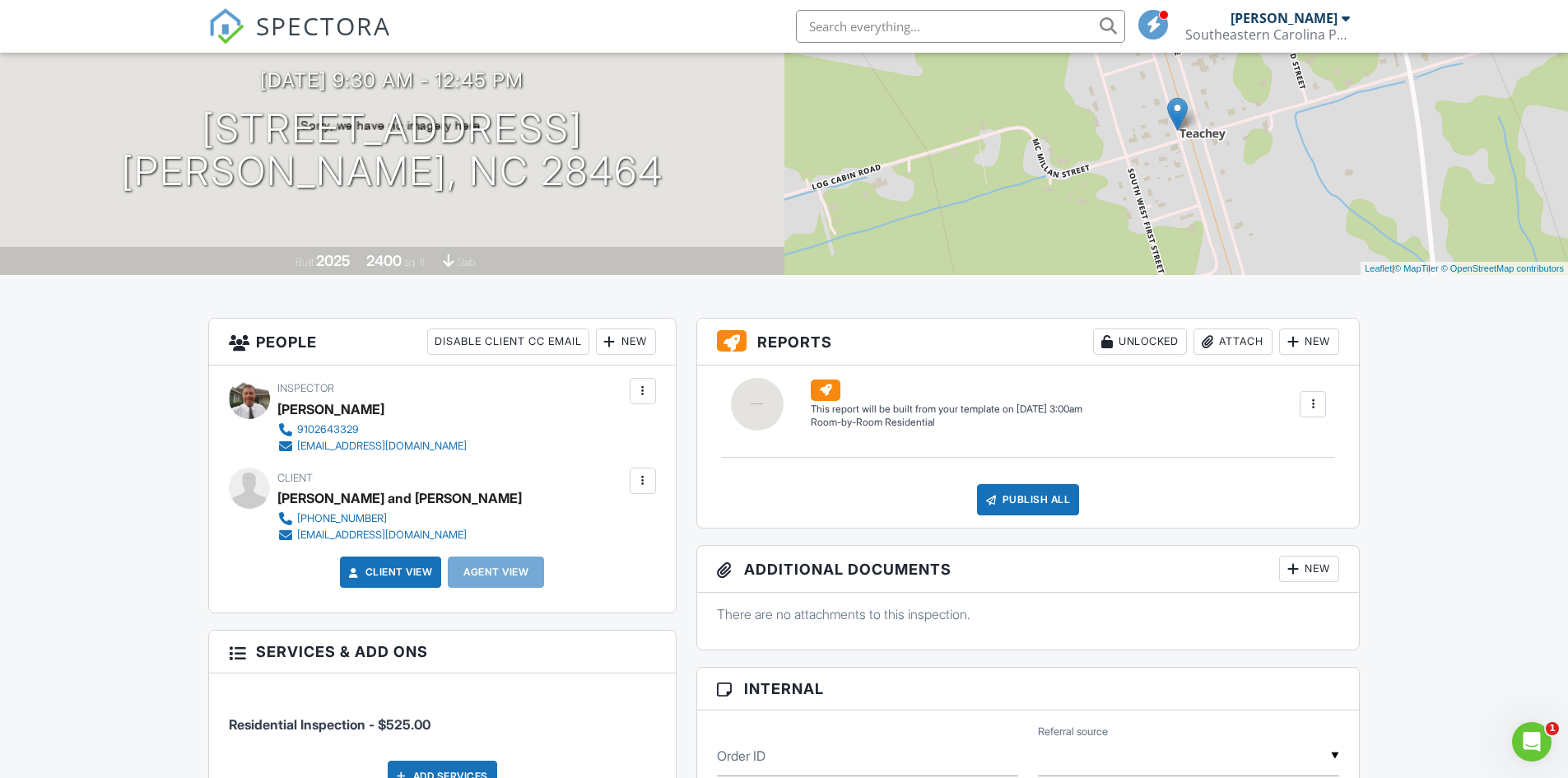
click at [1311, 407] on div at bounding box center [1313, 404] width 16 height 16
click at [1270, 452] on div "Build Now" at bounding box center [1279, 451] width 80 height 20
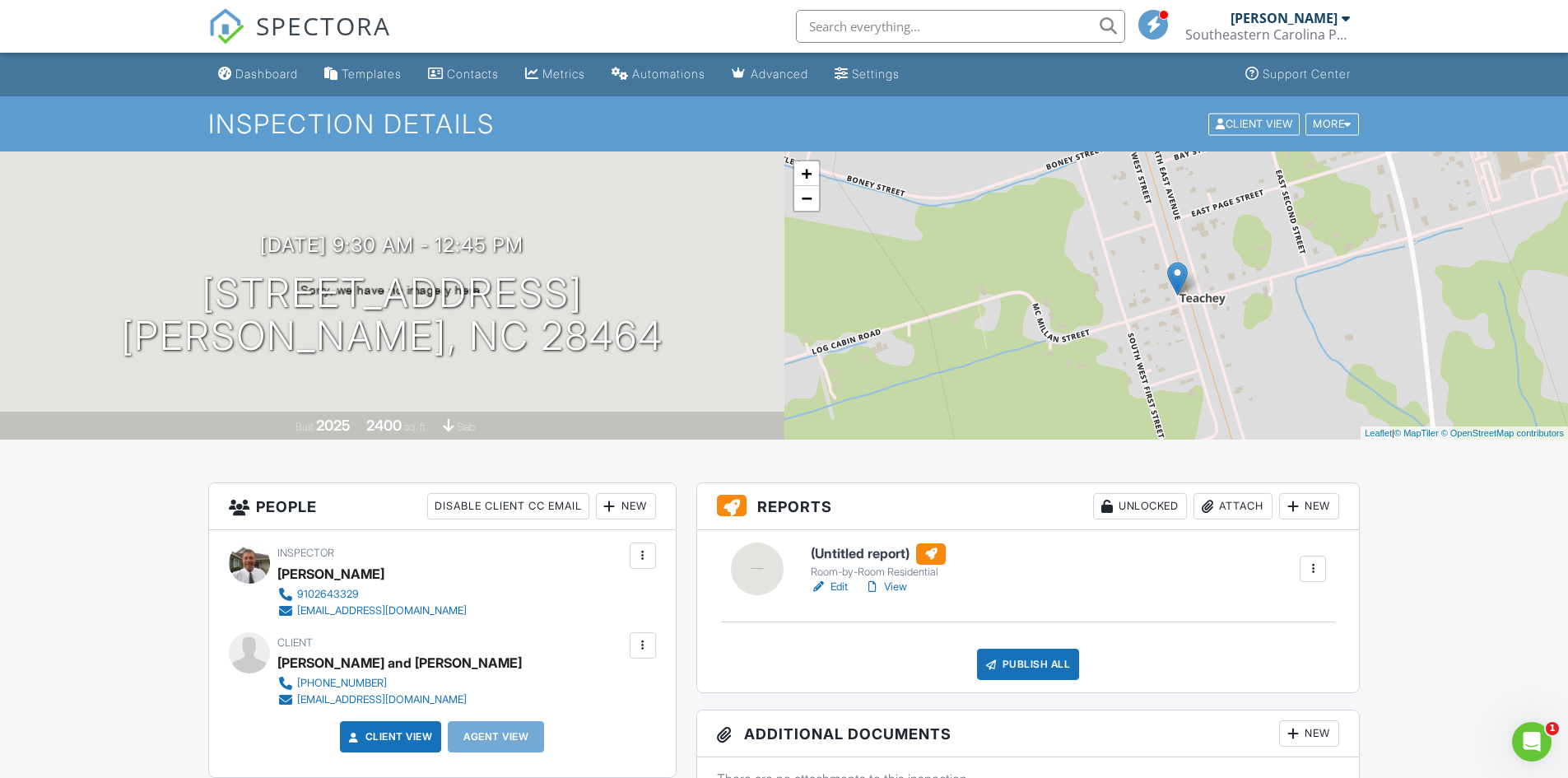
click at [837, 582] on link "Edit" at bounding box center [829, 587] width 37 height 16
